Goal: Information Seeking & Learning: Learn about a topic

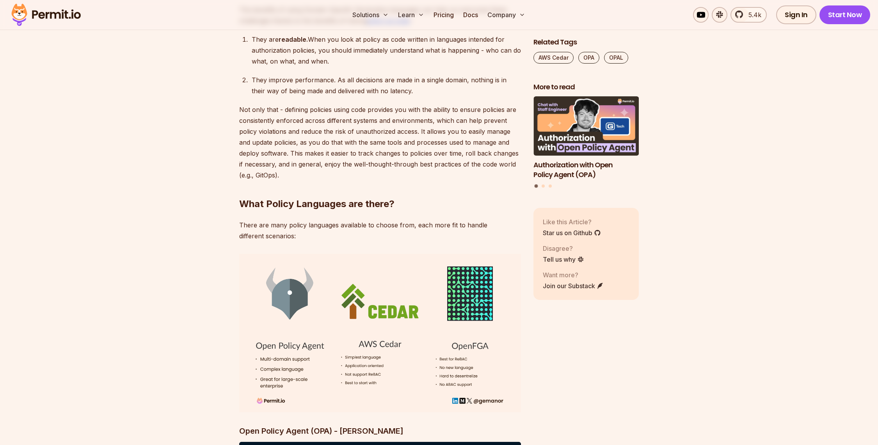
scroll to position [2252, 0]
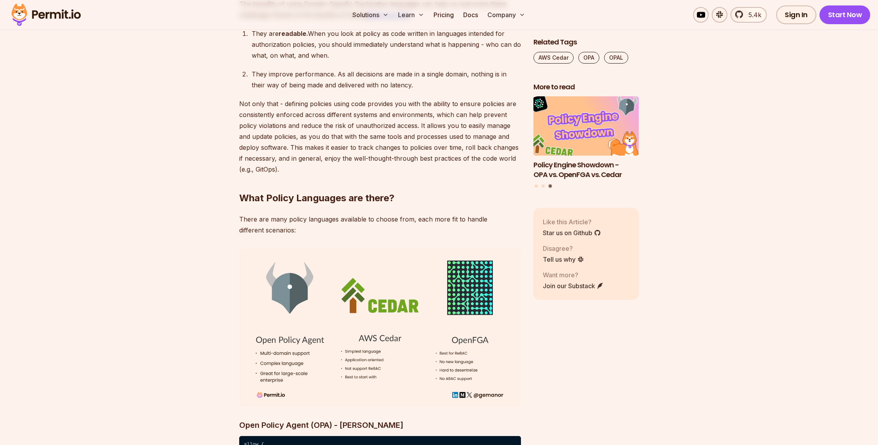
click at [587, 154] on img "3 of 3" at bounding box center [586, 126] width 116 height 65
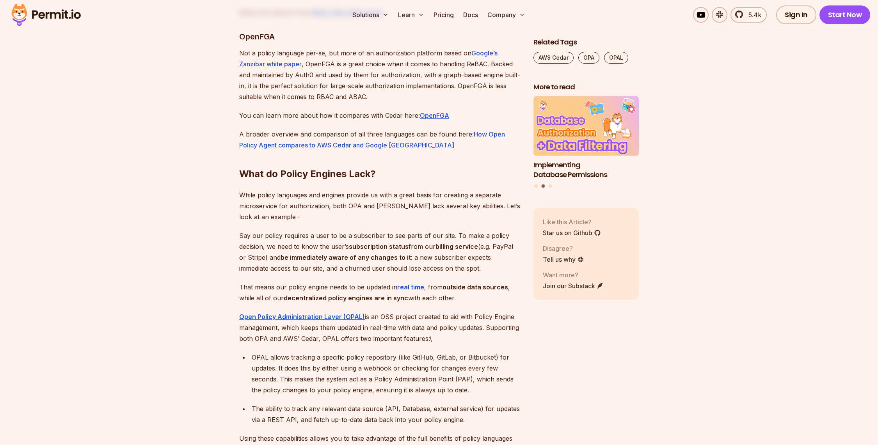
scroll to position [3224, 0]
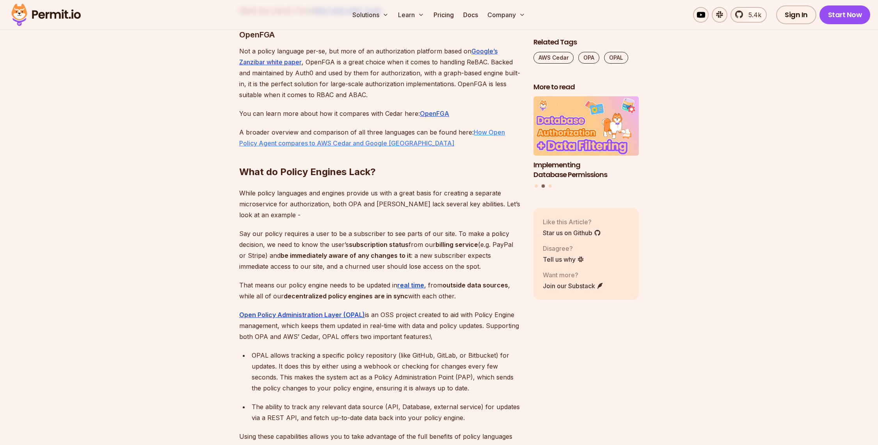
click at [496, 147] on link "How Open Policy Agent compares to AWS Cedar and Google [GEOGRAPHIC_DATA]" at bounding box center [372, 137] width 266 height 19
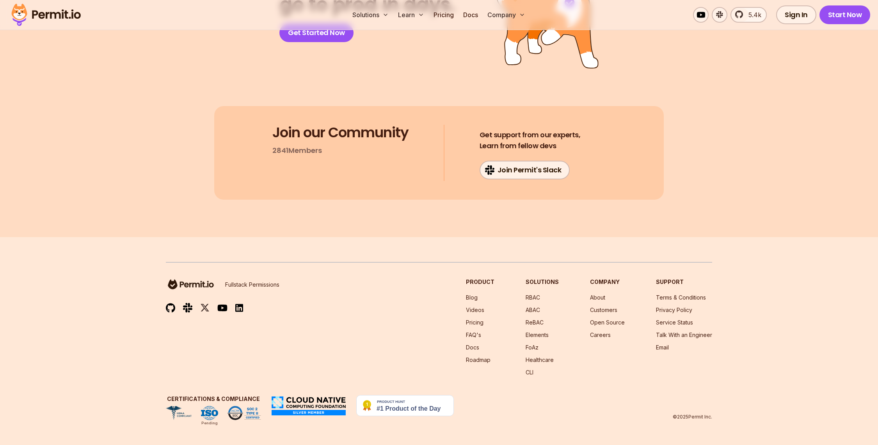
scroll to position [4091, 0]
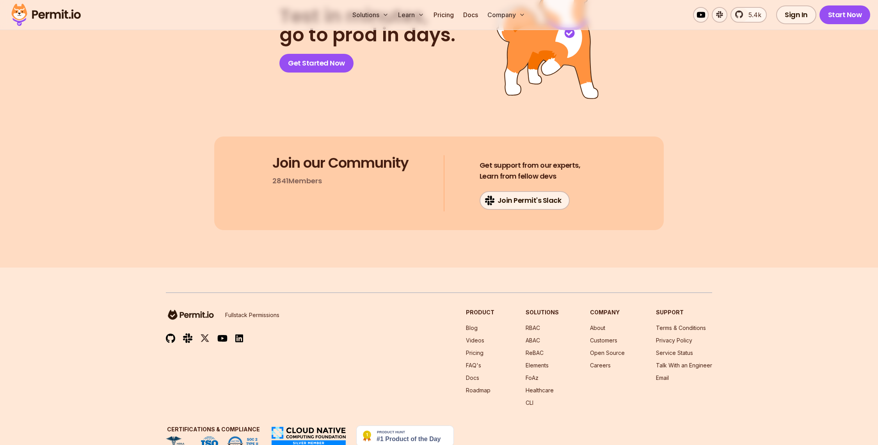
click at [46, 12] on img at bounding box center [46, 15] width 76 height 27
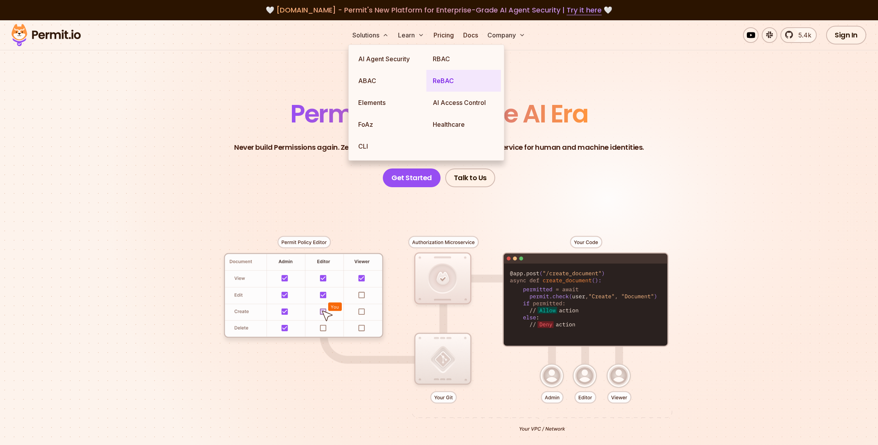
click at [449, 80] on link "ReBAC" at bounding box center [463, 81] width 75 height 22
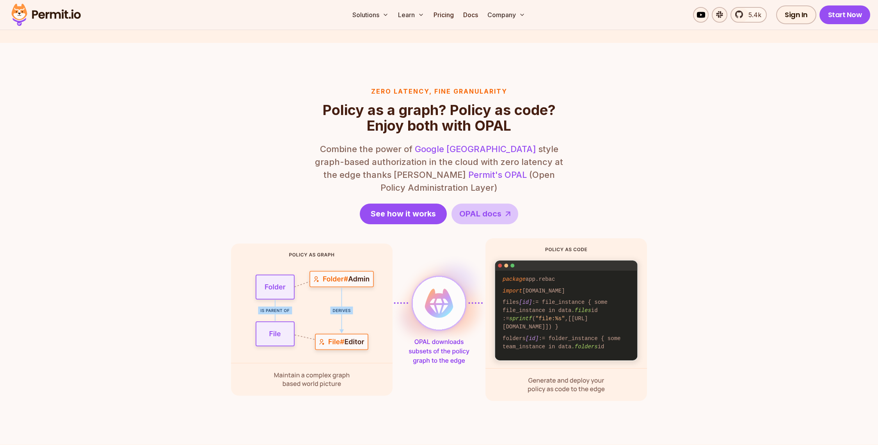
scroll to position [894, 0]
click at [440, 12] on link "Pricing" at bounding box center [443, 15] width 27 height 16
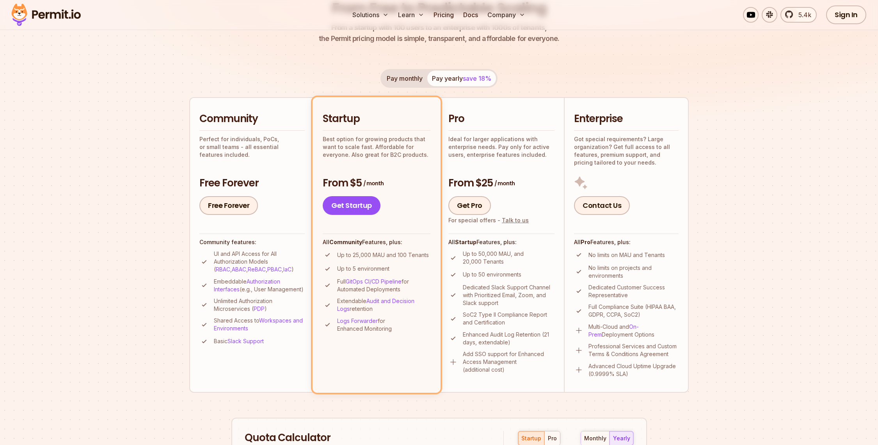
scroll to position [112, 0]
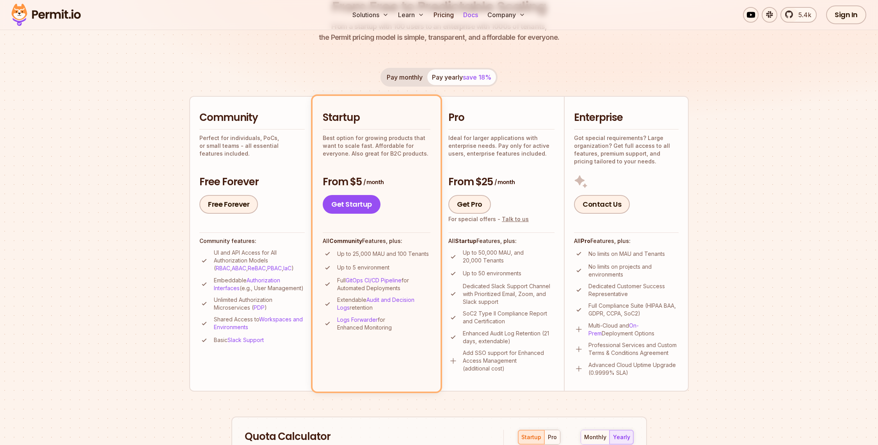
click at [465, 12] on link "Docs" at bounding box center [470, 15] width 21 height 16
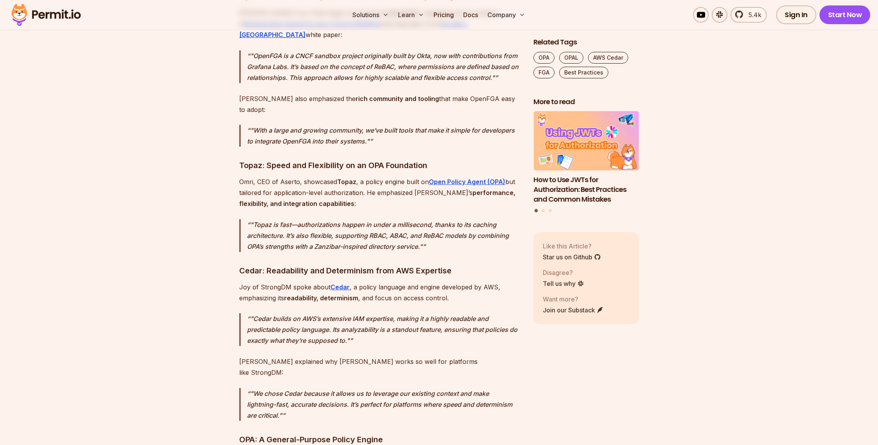
scroll to position [1300, 0]
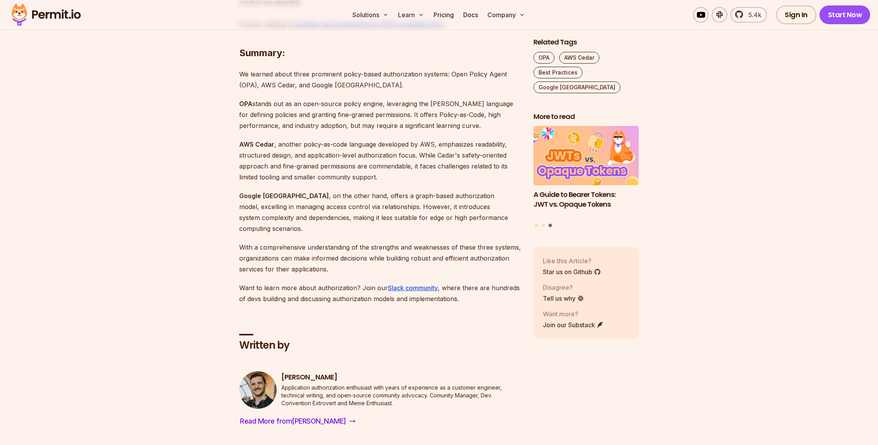
scroll to position [1893, 0]
